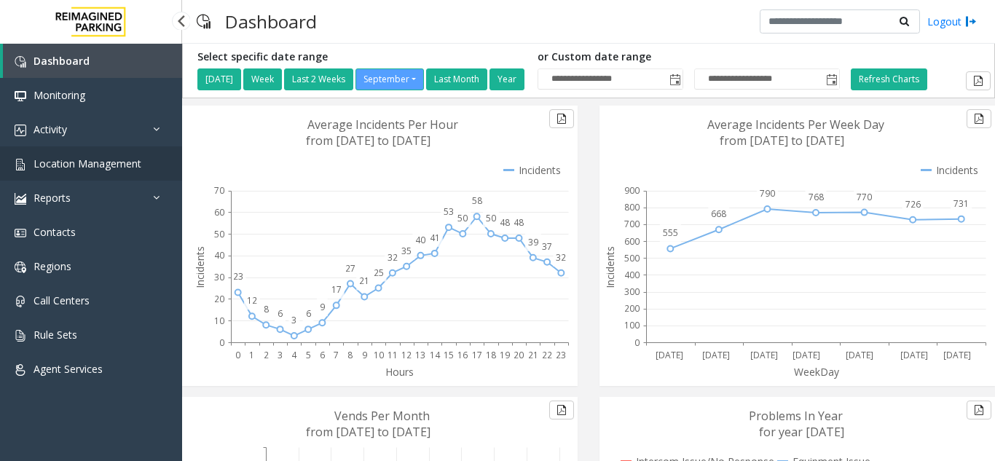
click at [126, 152] on link "Location Management" at bounding box center [91, 163] width 182 height 34
click at [165, 175] on link "Location Management" at bounding box center [91, 163] width 182 height 34
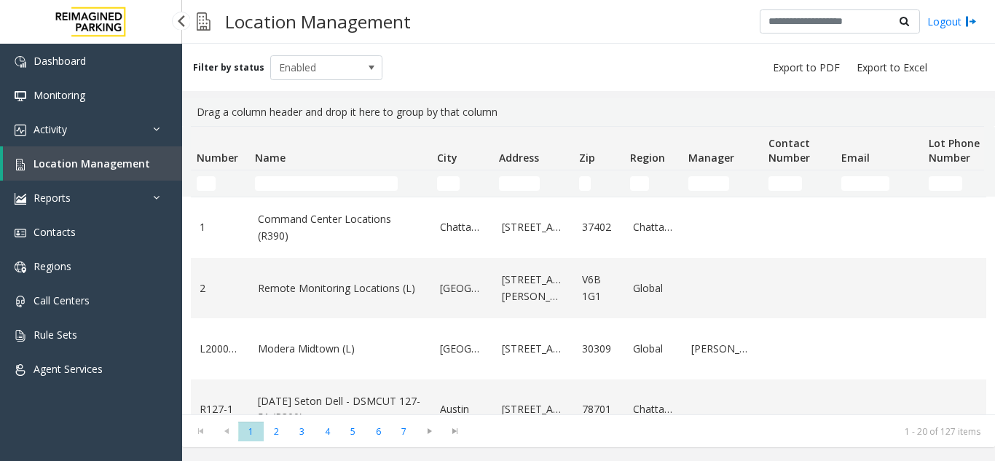
click at [135, 162] on span "Location Management" at bounding box center [91, 164] width 116 height 14
click at [360, 189] on input "Name Filter" at bounding box center [326, 183] width 143 height 15
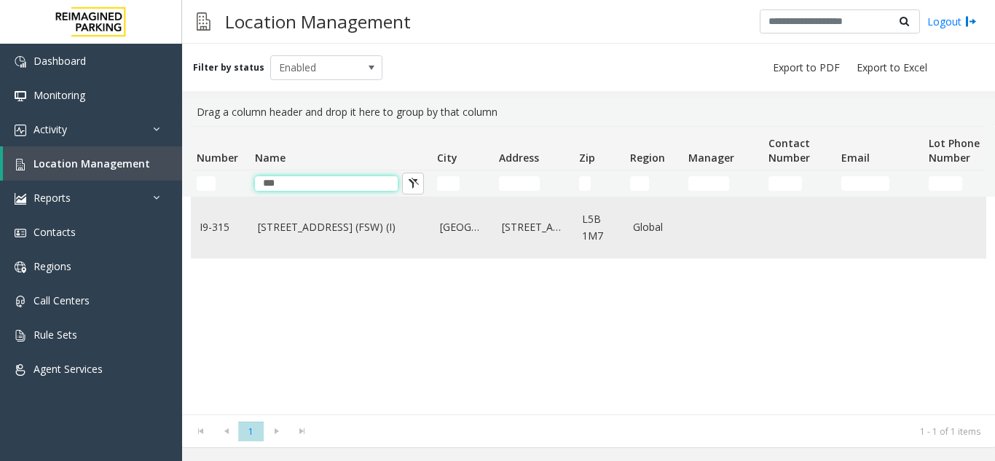
type input "***"
click at [358, 220] on link "315 Front Street West (FSW) (I)" at bounding box center [340, 227] width 165 height 16
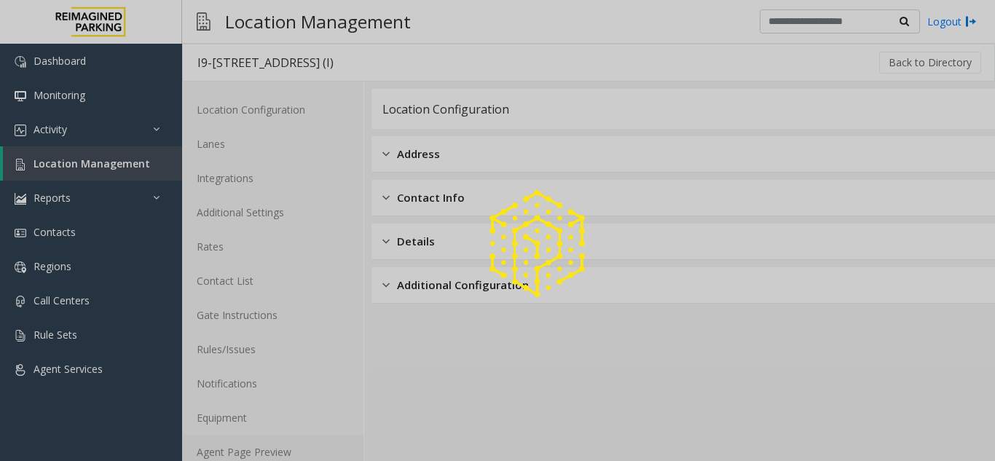
click at [251, 447] on link "Agent Page Preview" at bounding box center [272, 452] width 181 height 34
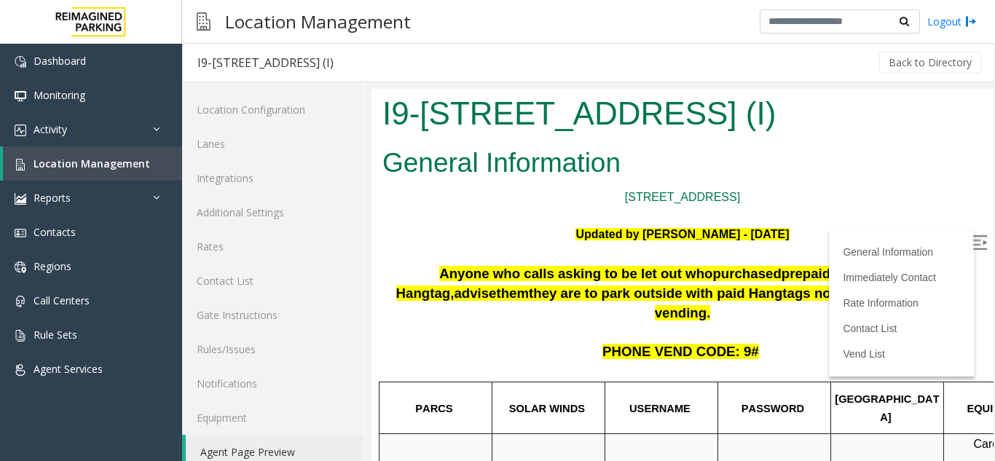
click at [972, 239] on img at bounding box center [979, 242] width 15 height 15
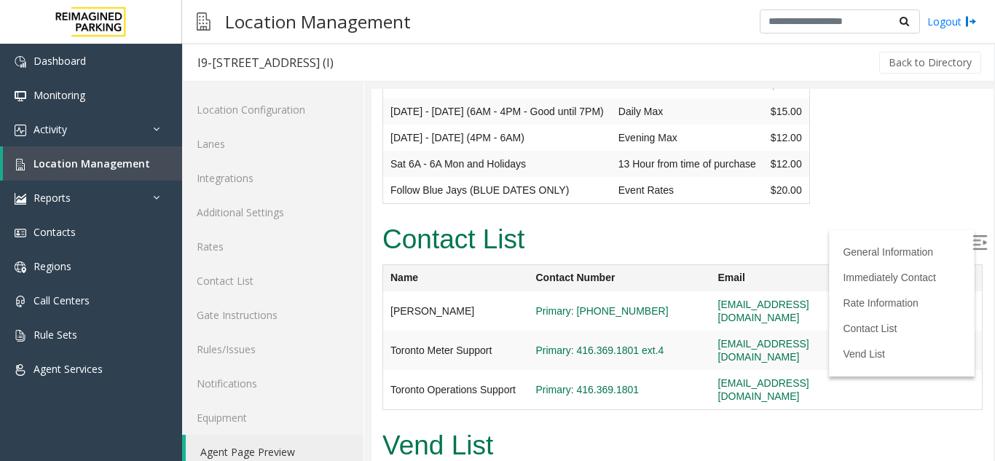
scroll to position [1761, 0]
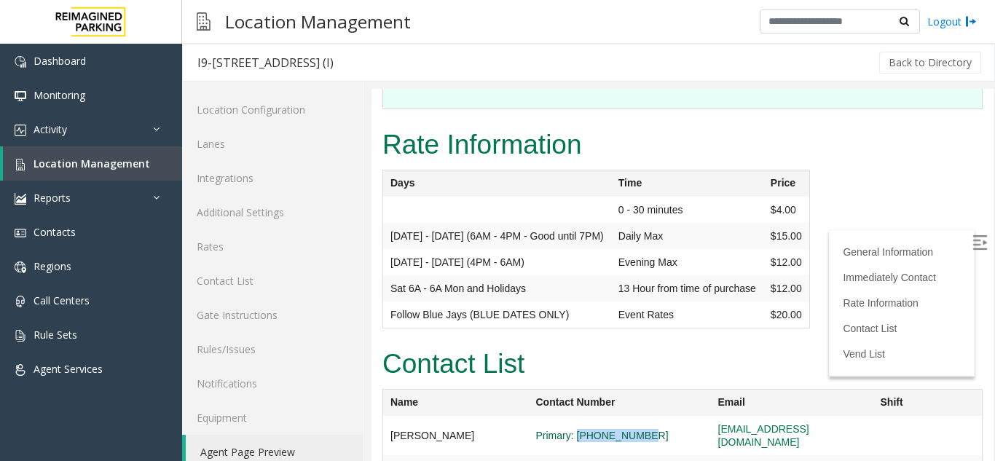
drag, startPoint x: 637, startPoint y: 273, endPoint x: 556, endPoint y: 269, distance: 80.9
click at [556, 429] on span "Primary: 647-539-1652" at bounding box center [619, 435] width 167 height 13
drag, startPoint x: 834, startPoint y: 269, endPoint x: 654, endPoint y: 267, distance: 180.6
click at [654, 416] on tr "Ashley Dionisi Primary: 647-539-1652 adionisi@impark.com" at bounding box center [682, 435] width 599 height 39
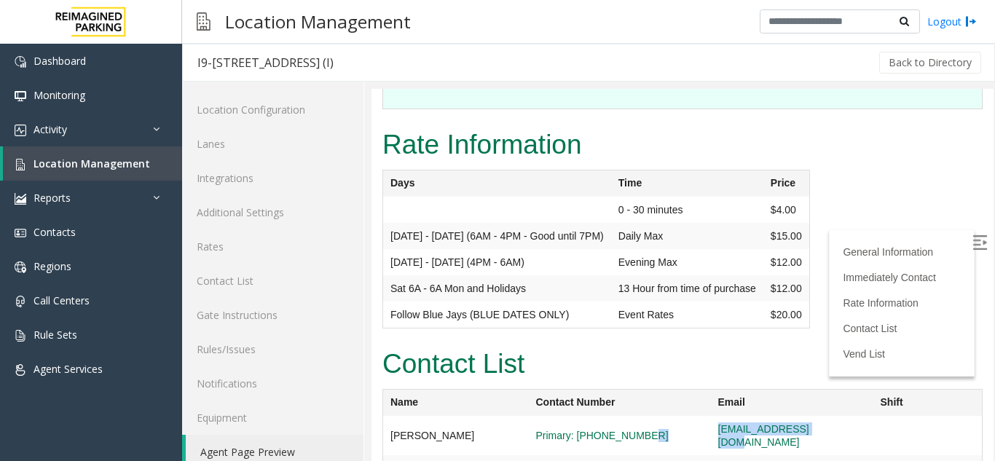
copy tr "adionisi@impark.com"
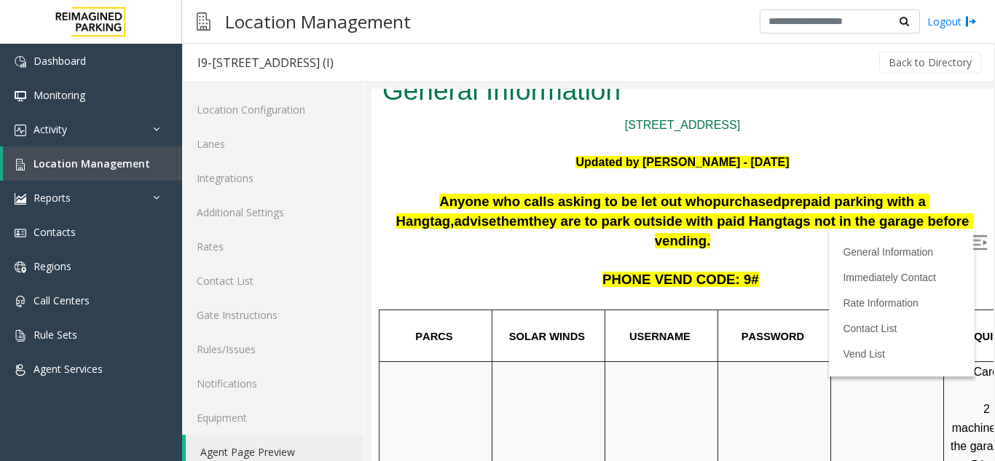
scroll to position [0, 0]
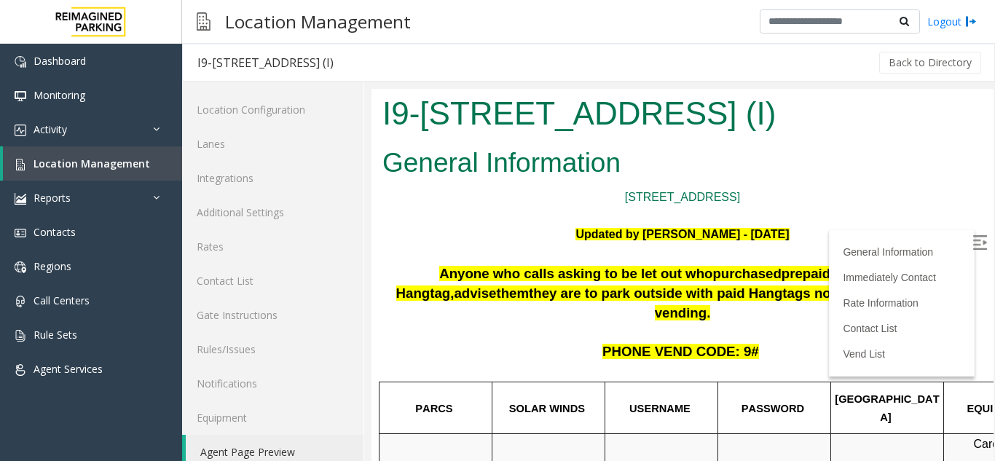
drag, startPoint x: 379, startPoint y: 116, endPoint x: 953, endPoint y: 125, distance: 573.8
click at [953, 125] on div "I9-315 - 315 Front Street West (FSW) (I)" at bounding box center [682, 115] width 622 height 53
copy h1 "I9-315 - 315 Front Street West (FSW) (I)"
click at [671, 144] on h2 "General Information" at bounding box center [682, 163] width 600 height 38
click at [81, 153] on link "Location Management" at bounding box center [92, 163] width 179 height 34
